Goal: Check status: Check status

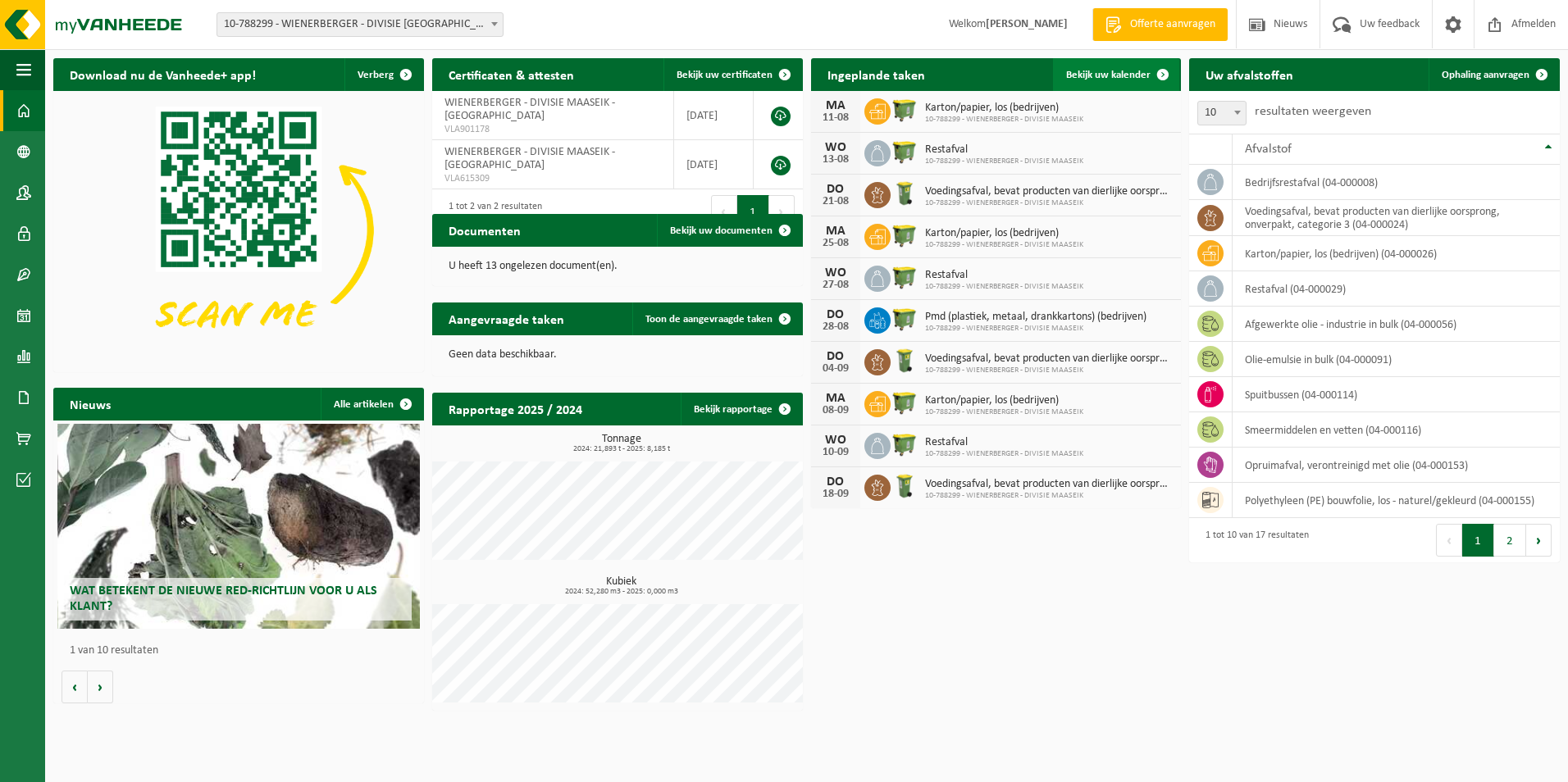
click at [1164, 73] on span at bounding box center [1163, 74] width 33 height 33
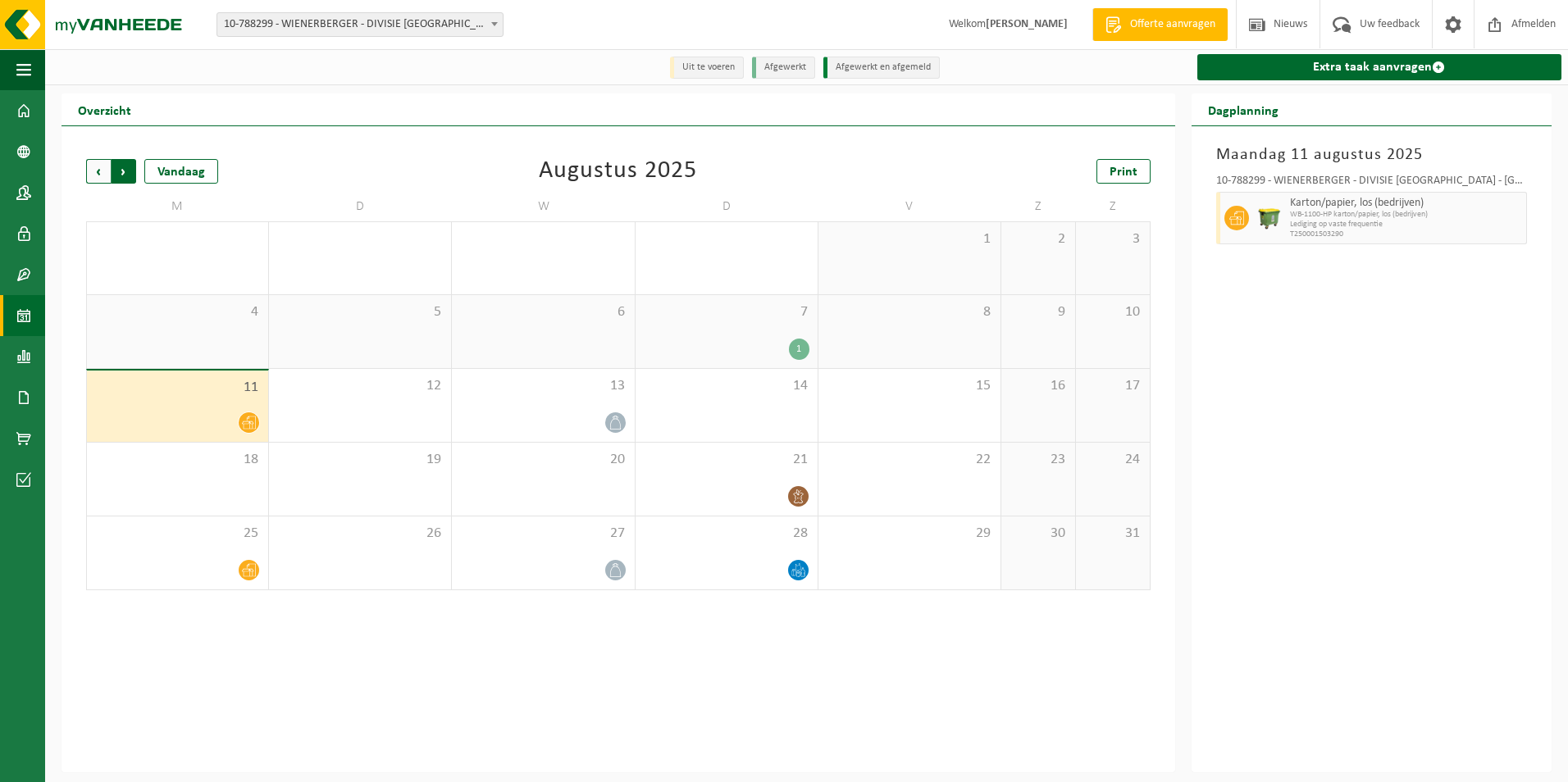
click at [96, 165] on span "Vorige" at bounding box center [99, 171] width 25 height 25
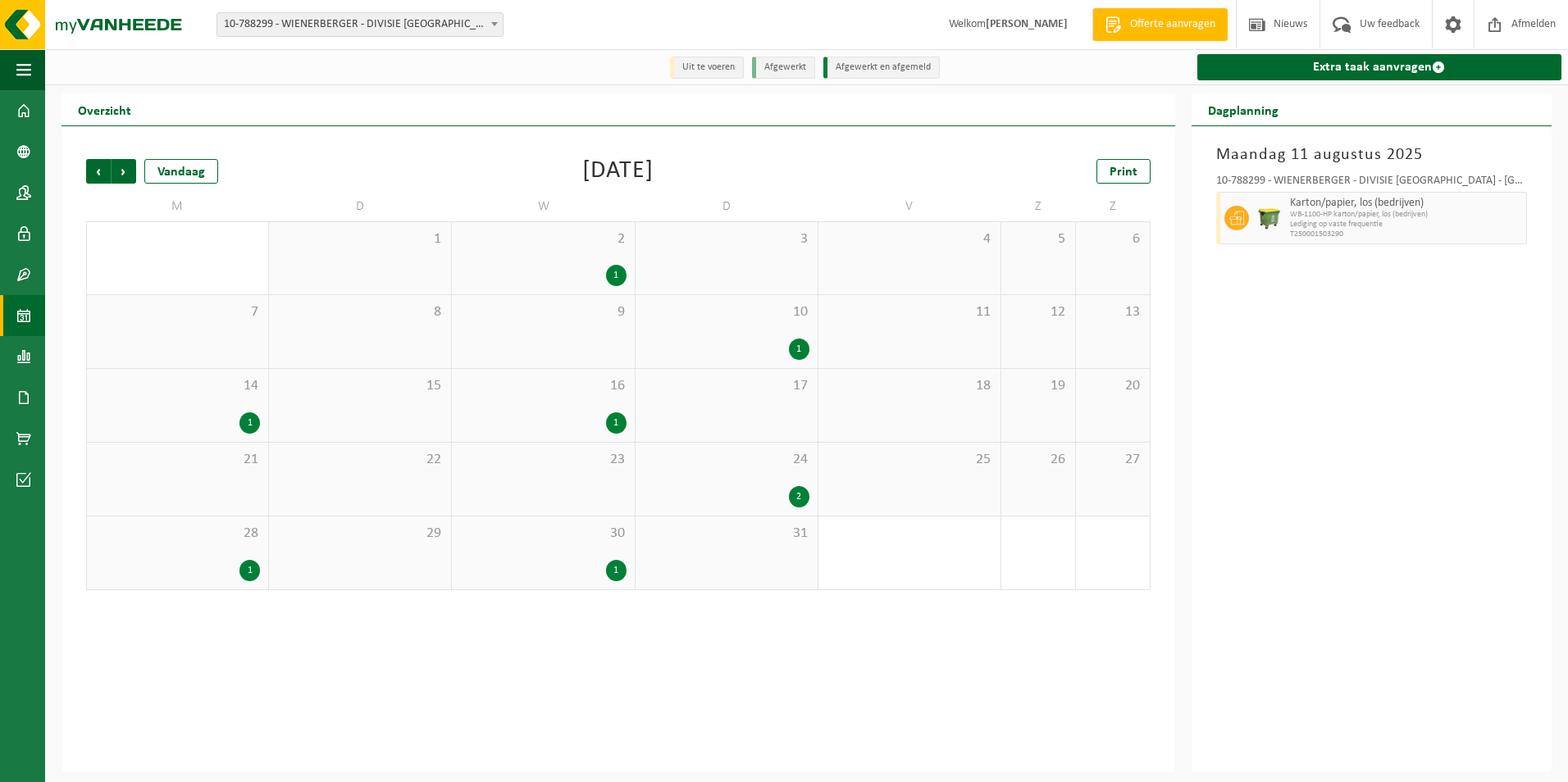
click at [247, 569] on div "1" at bounding box center [249, 570] width 20 height 21
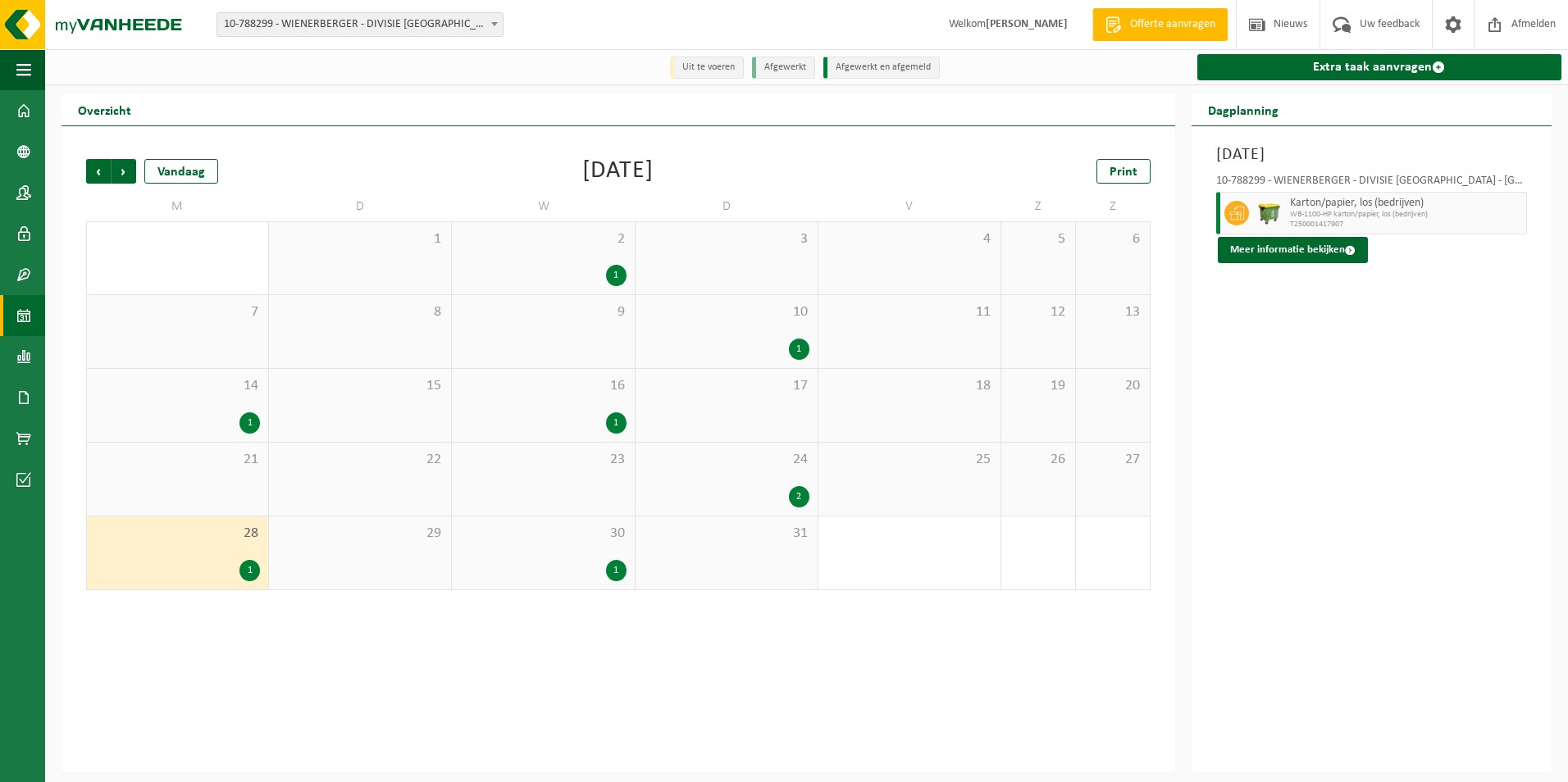
click at [243, 553] on div "28 1" at bounding box center [177, 553] width 181 height 73
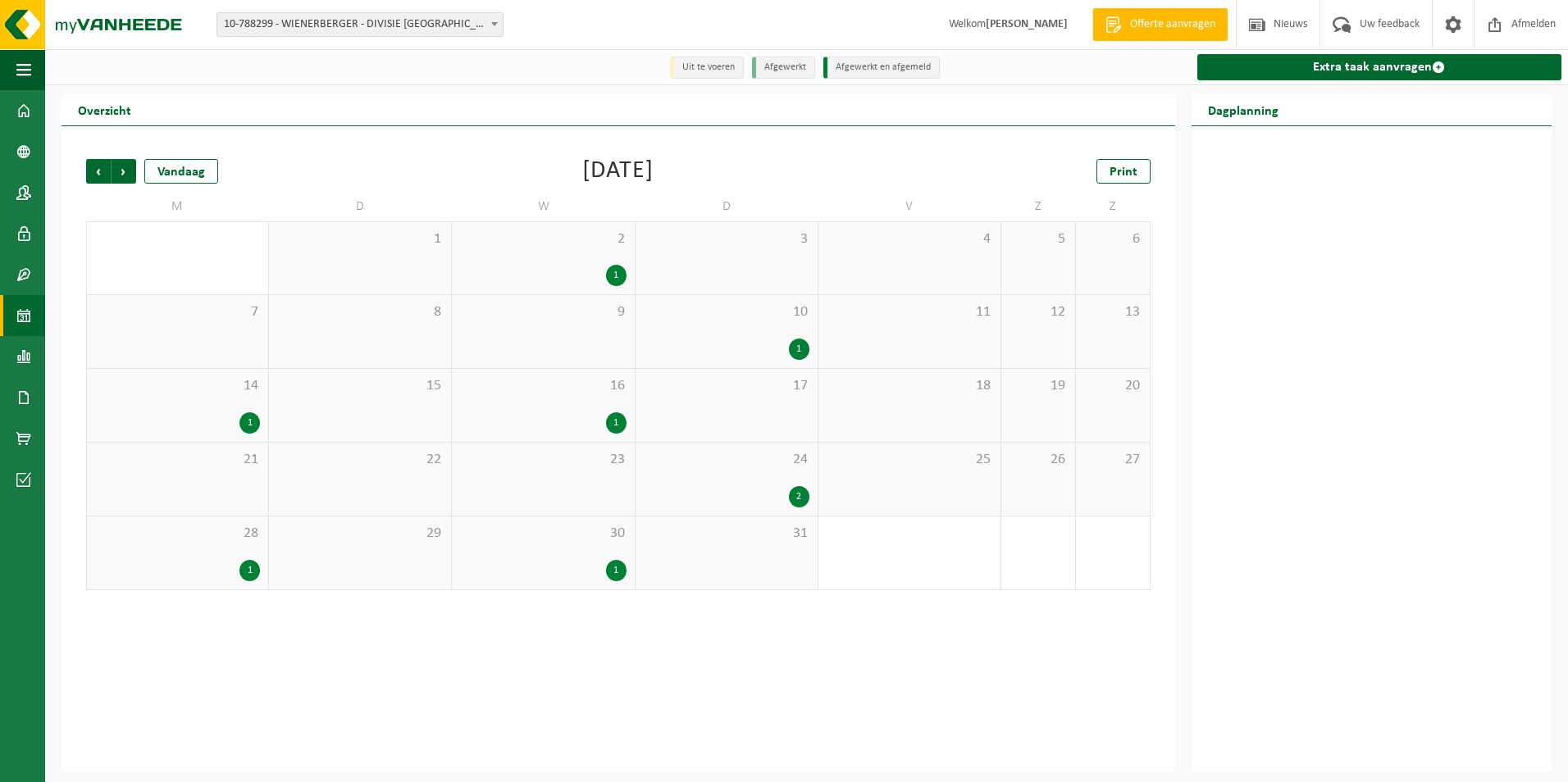
click at [250, 564] on div "1" at bounding box center [249, 570] width 20 height 21
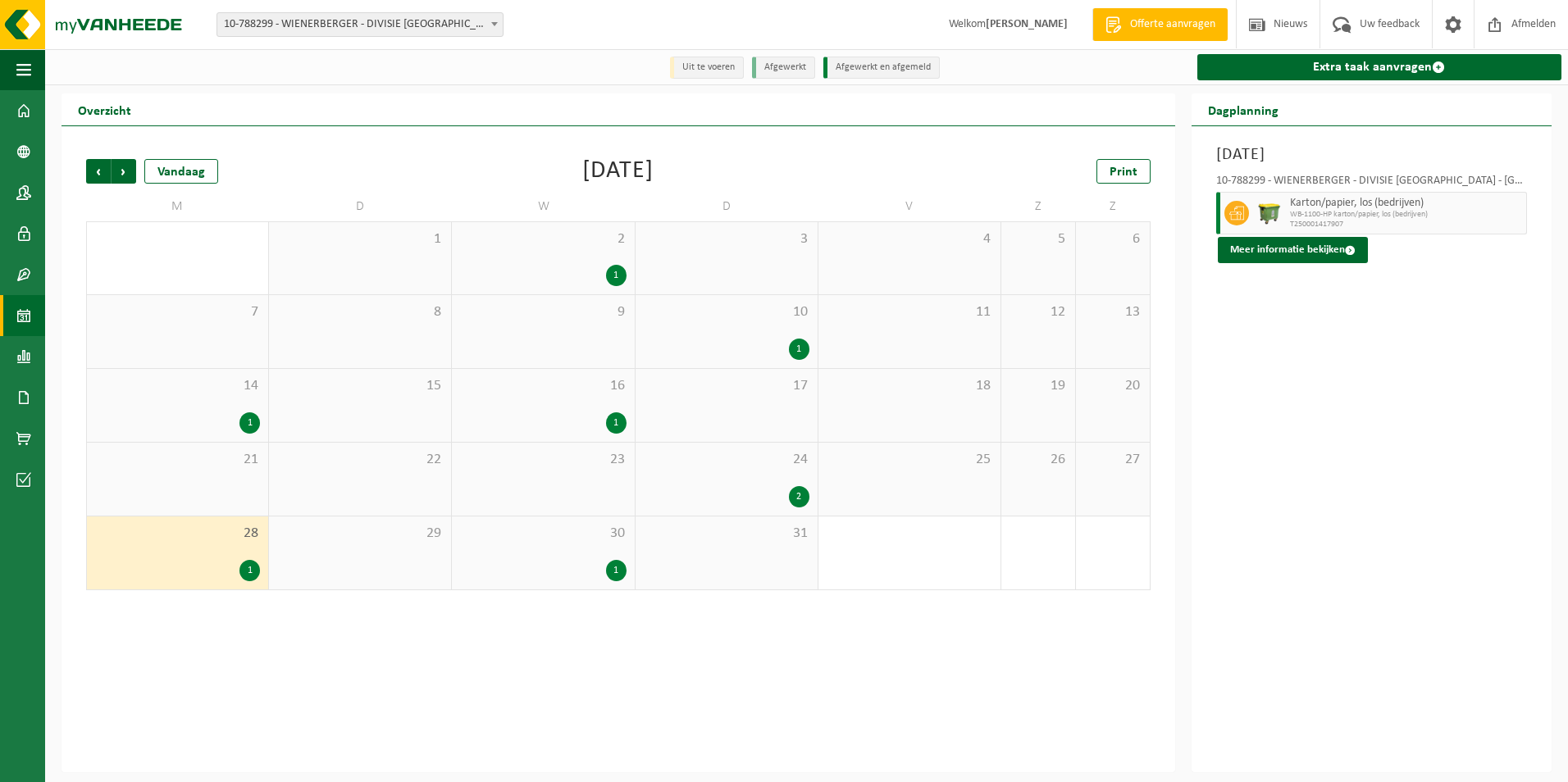
click at [619, 570] on div "1" at bounding box center [615, 570] width 20 height 21
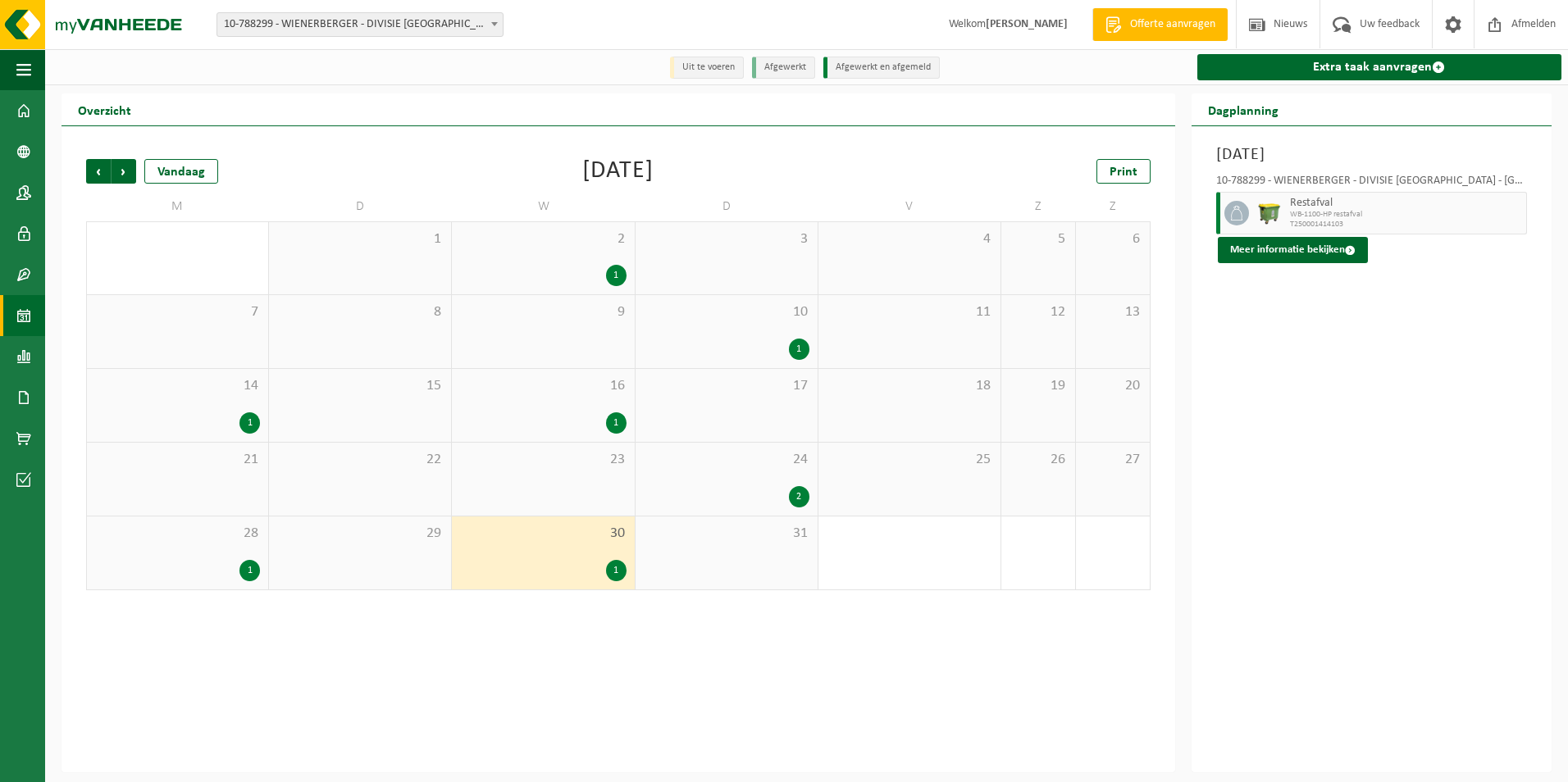
click at [618, 570] on div "1" at bounding box center [615, 570] width 20 height 21
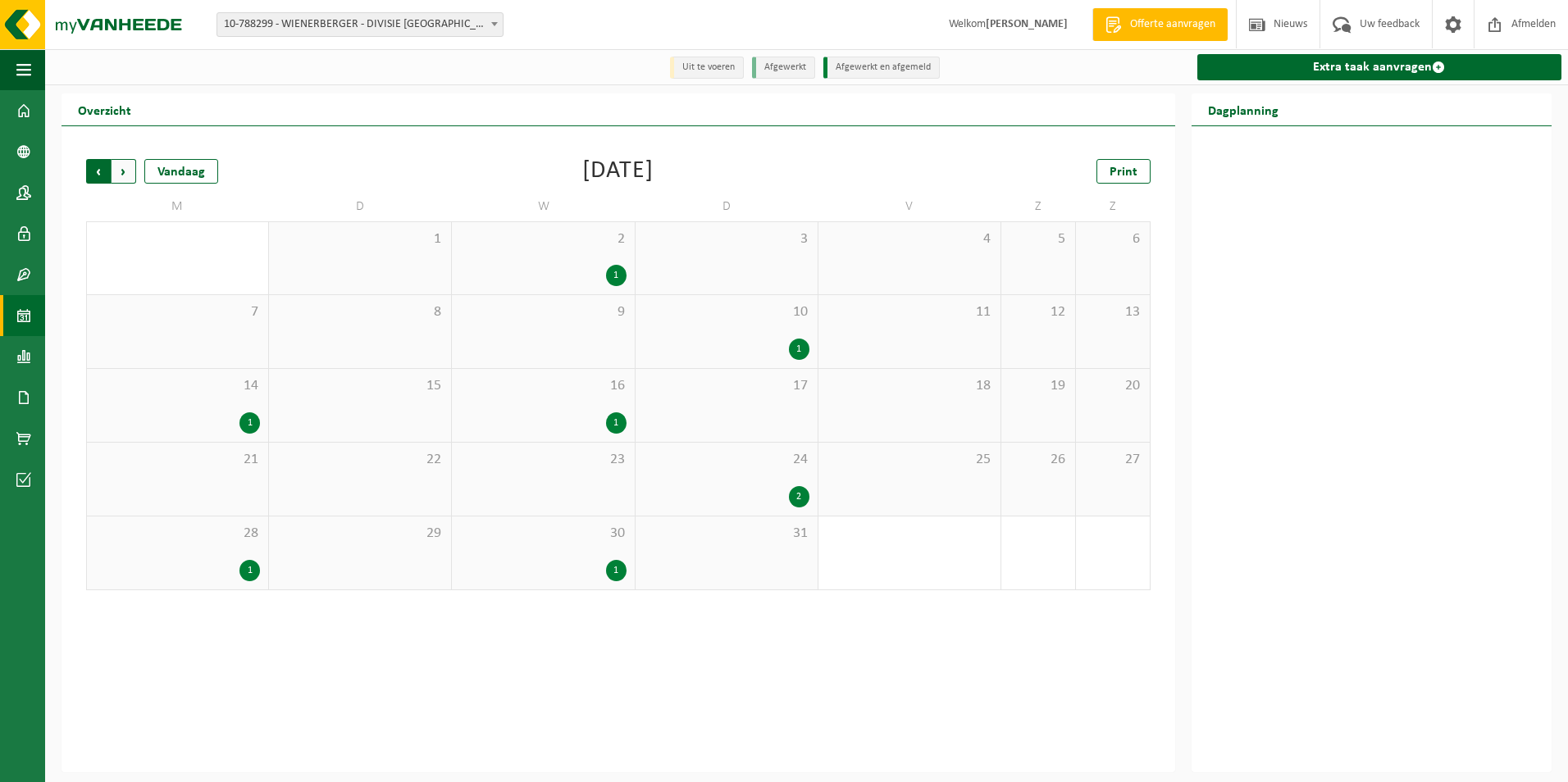
click at [120, 172] on span "Volgende" at bounding box center [124, 171] width 25 height 25
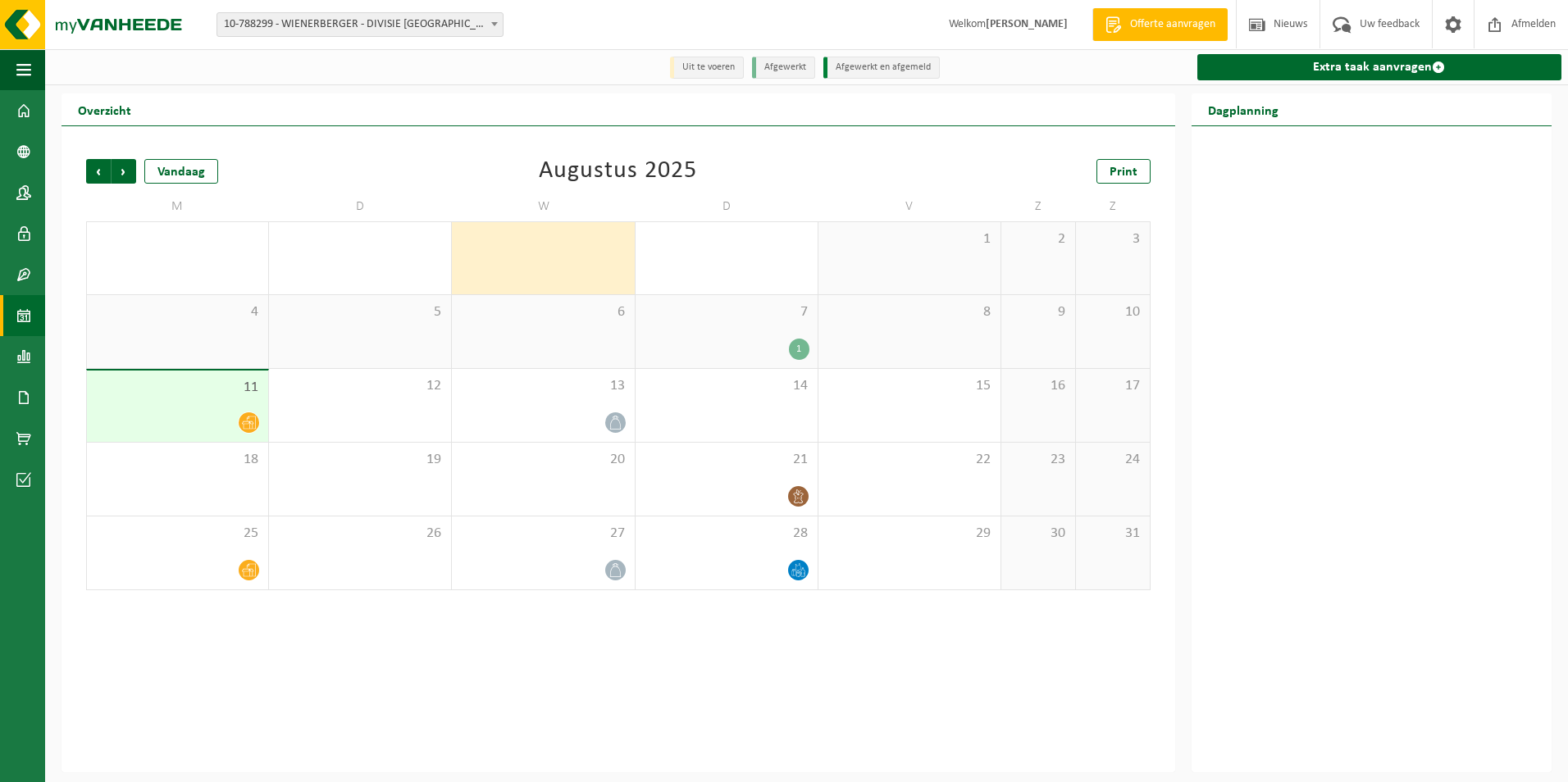
click at [771, 328] on div "7 1" at bounding box center [727, 331] width 182 height 73
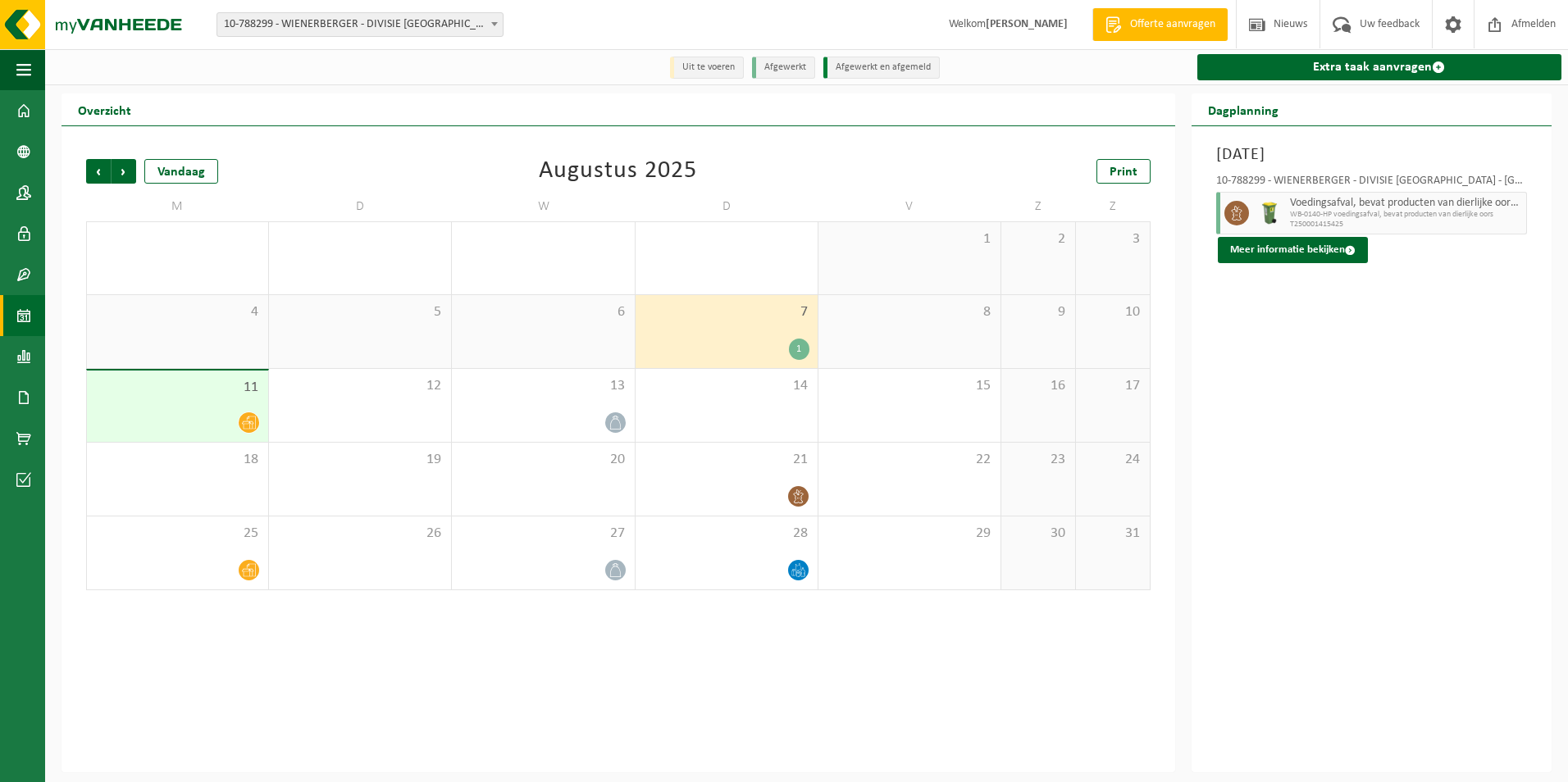
click at [219, 410] on div "11" at bounding box center [177, 406] width 181 height 71
